Goal: Transaction & Acquisition: Subscribe to service/newsletter

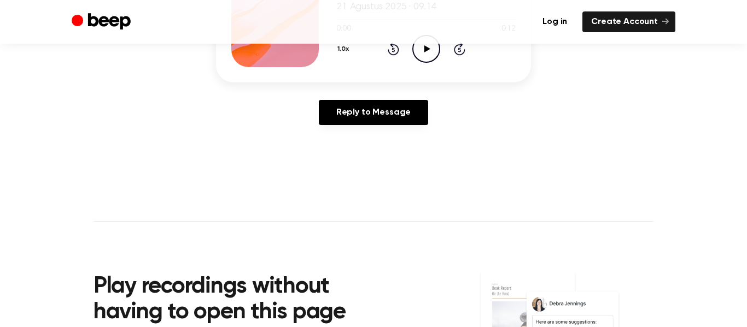
scroll to position [203, 0]
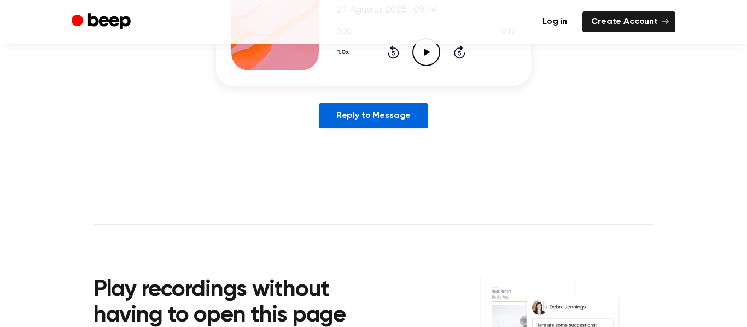
click at [337, 124] on link "Reply to Message" at bounding box center [373, 115] width 109 height 25
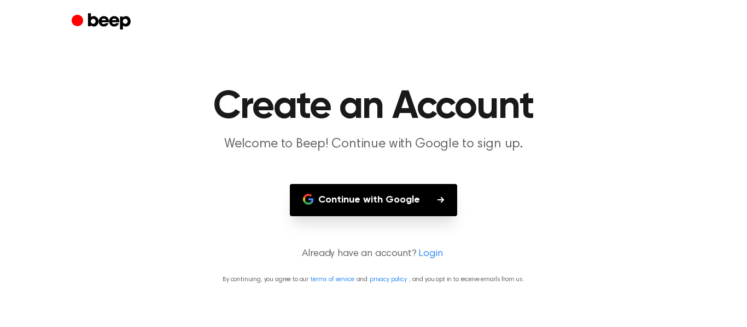
click at [336, 209] on button "Continue with Google" at bounding box center [373, 200] width 167 height 32
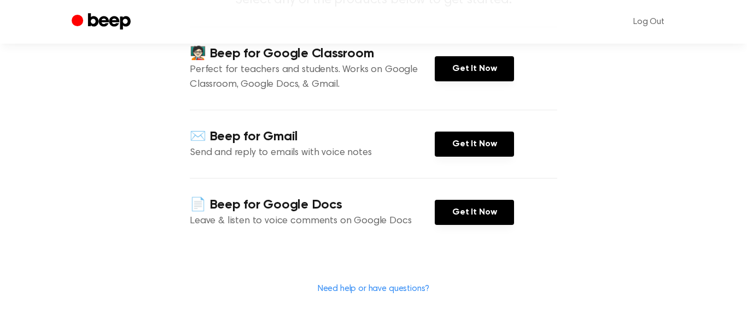
scroll to position [185, 0]
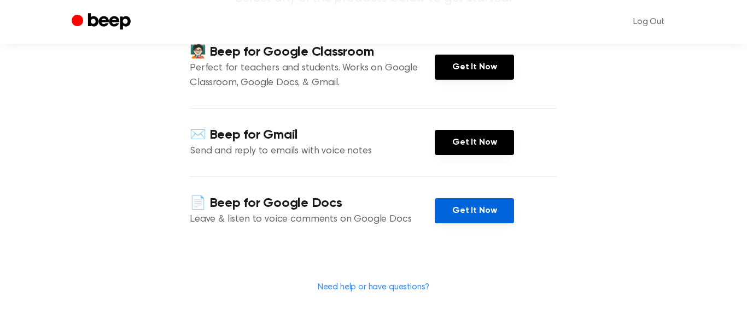
click at [471, 209] on link "Get It Now" at bounding box center [474, 210] width 79 height 25
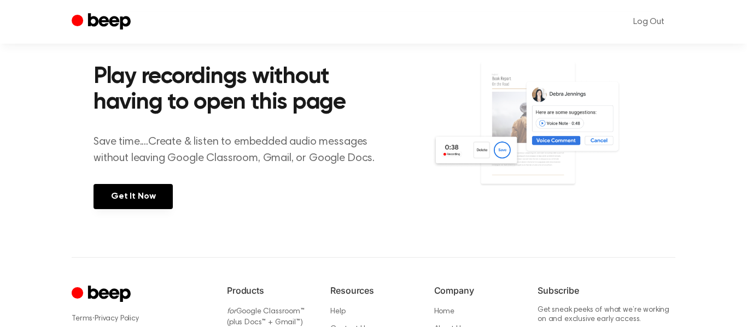
scroll to position [584, 0]
